Goal: Transaction & Acquisition: Purchase product/service

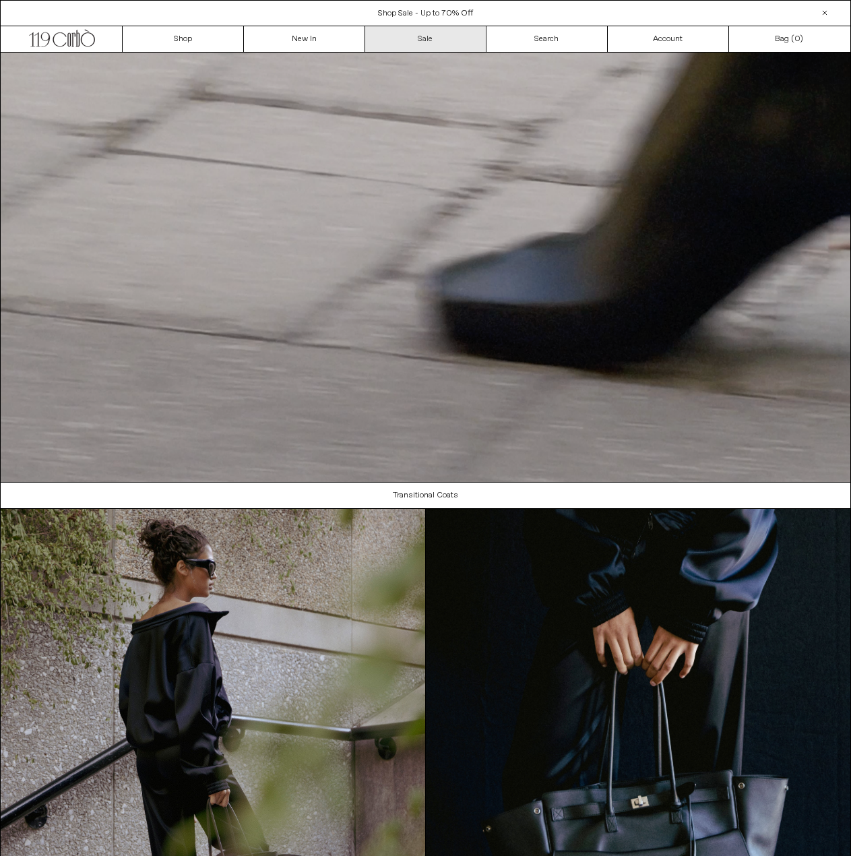
click at [414, 36] on body "x by Timesact" at bounding box center [425, 838] width 851 height 1677
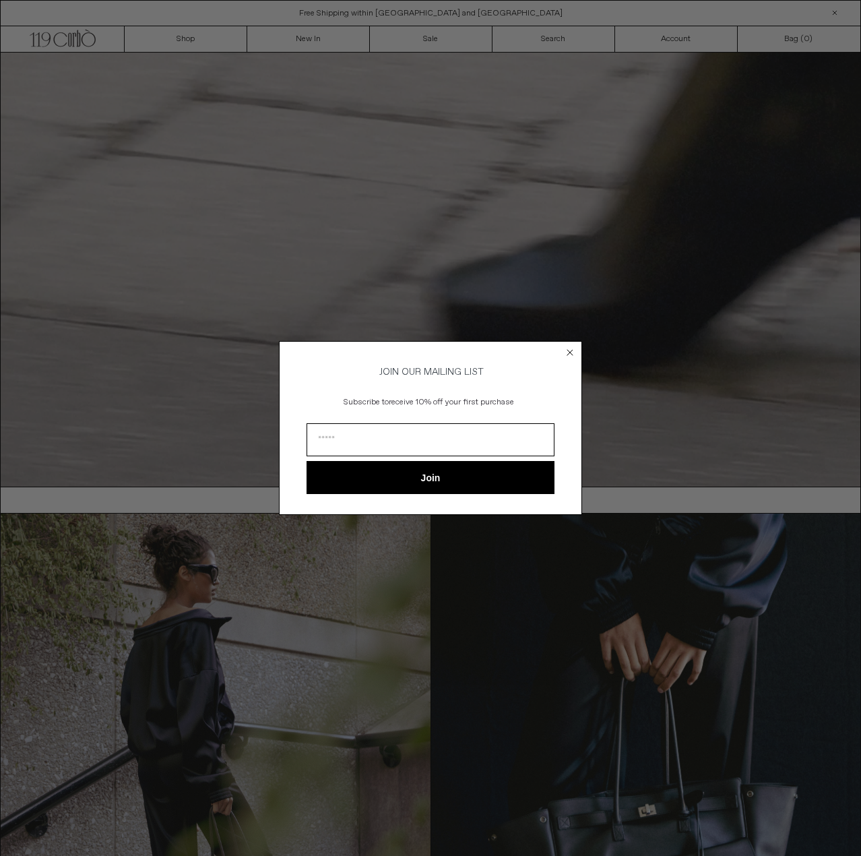
click at [571, 352] on circle "Close dialog" at bounding box center [570, 352] width 13 height 13
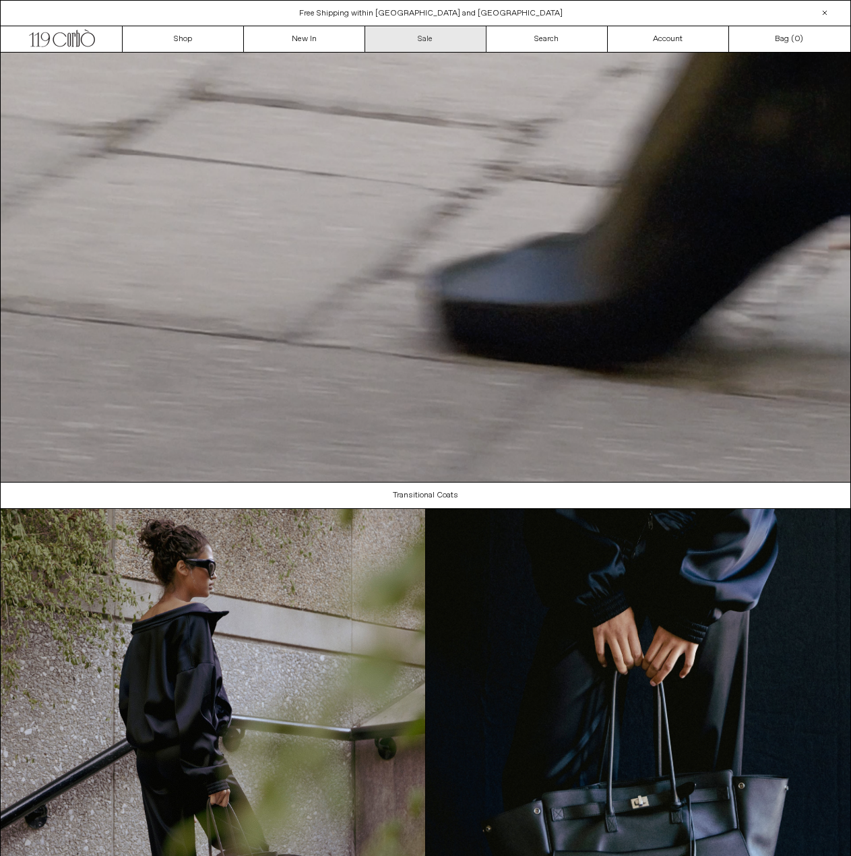
click at [416, 29] on link "Sale" at bounding box center [425, 39] width 121 height 26
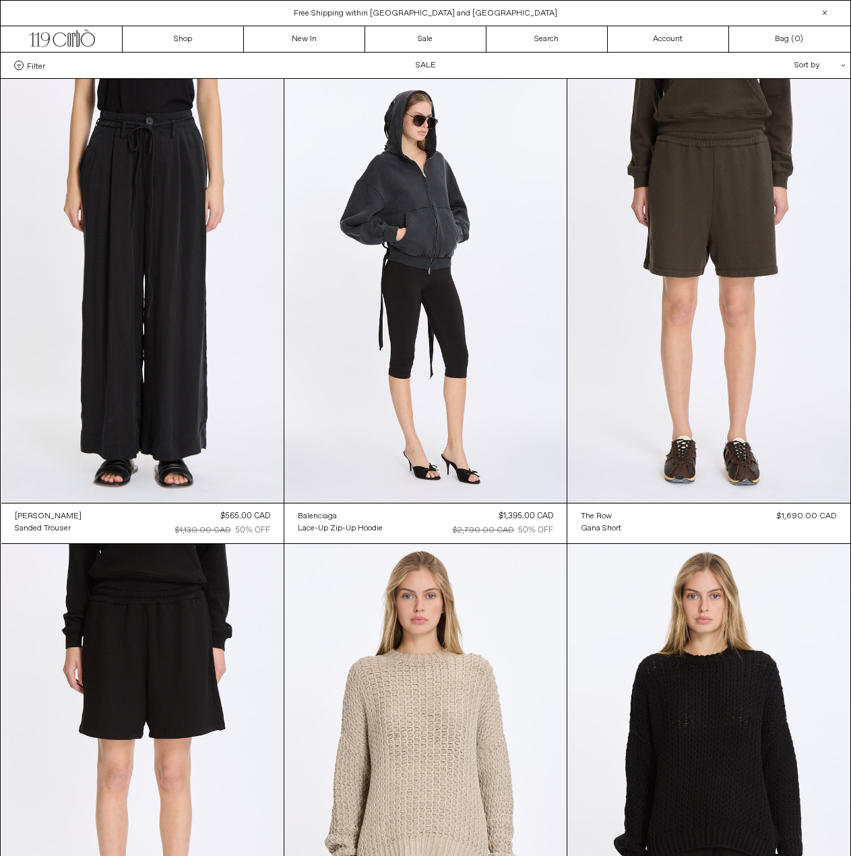
click at [802, 63] on div "Sort by .cls-1{fill:#231f20}" at bounding box center [775, 66] width 121 height 26
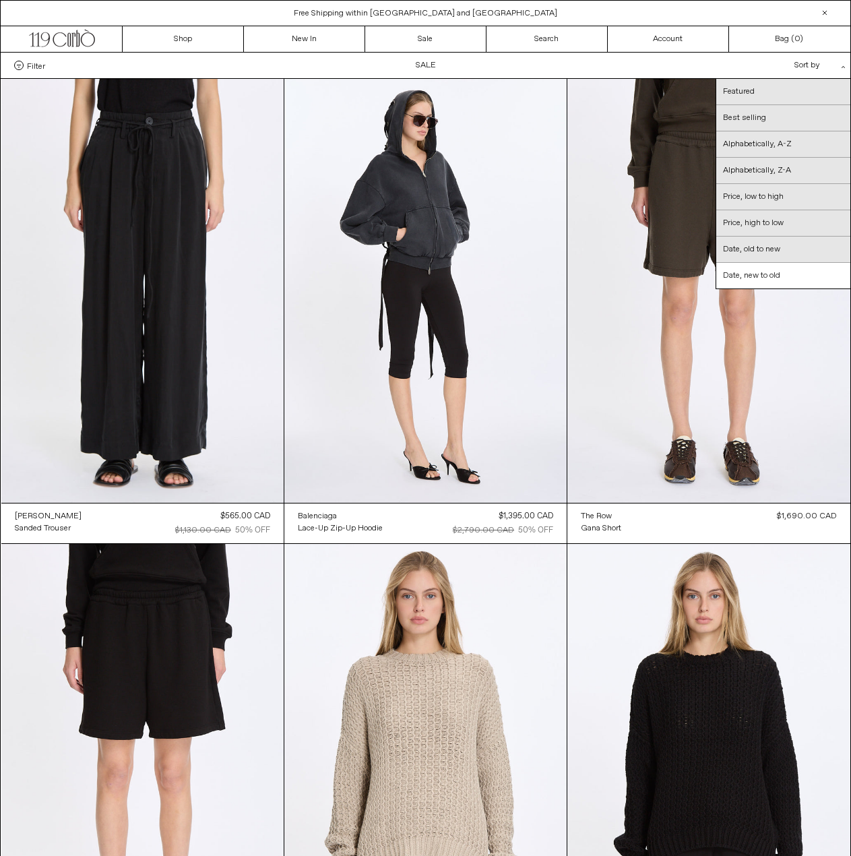
click at [649, 59] on div "Filter Designer .cls-1{fill:#231f20} Ann Demeulemeester Balenciaga Doffer Boys" at bounding box center [425, 66] width 849 height 26
click at [74, 73] on div "Filter Designer .cls-1{fill:#231f20} Ann Demeulemeester Balenciaga Doffer Boys" at bounding box center [425, 66] width 849 height 26
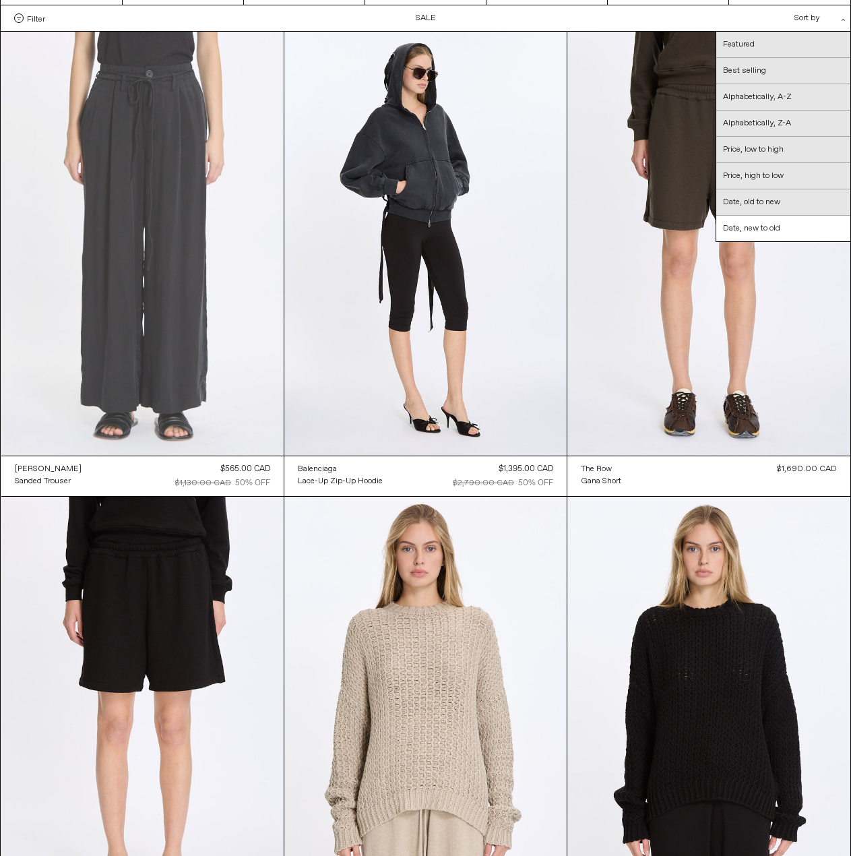
scroll to position [67, 0]
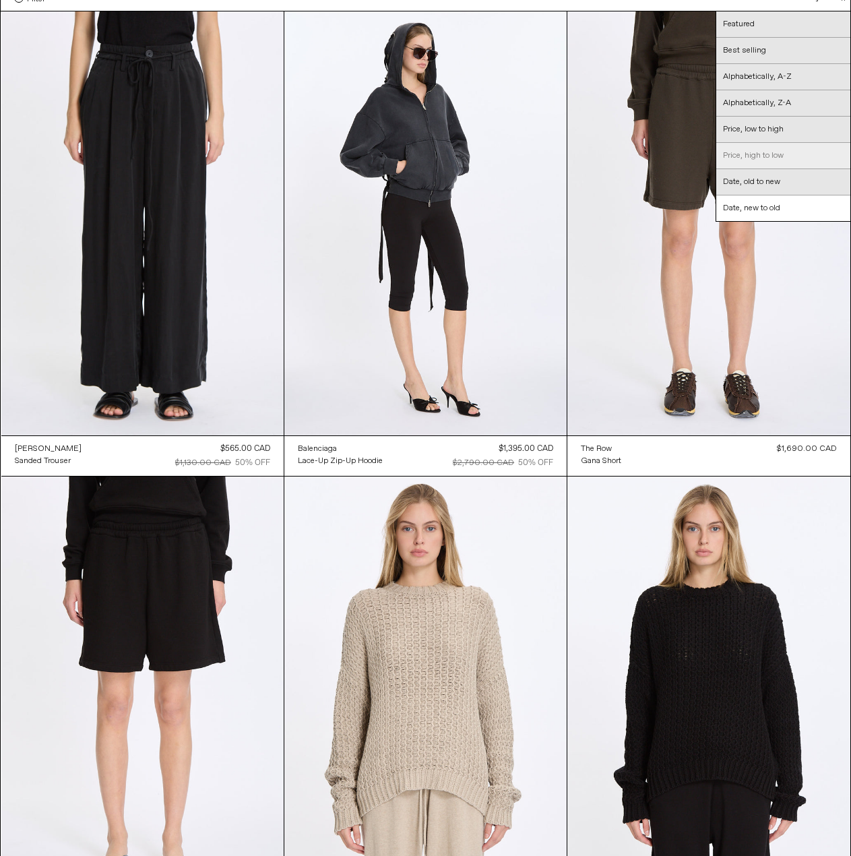
click at [795, 158] on link "Price, high to low" at bounding box center [783, 156] width 134 height 26
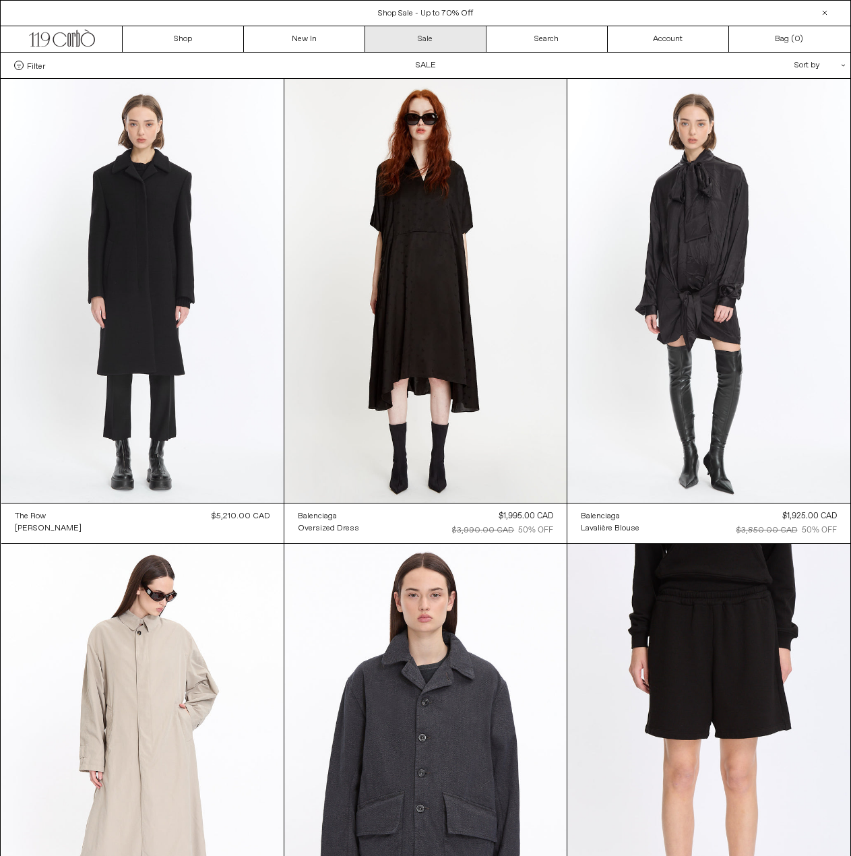
click at [424, 42] on link "Sale" at bounding box center [425, 39] width 121 height 26
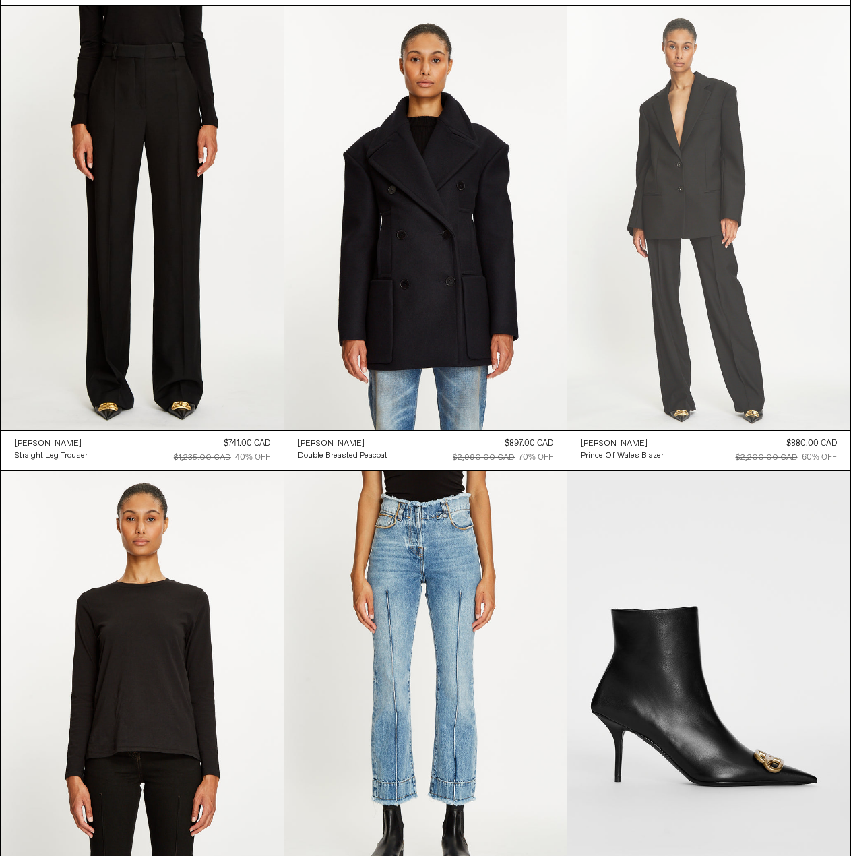
scroll to position [26546, 0]
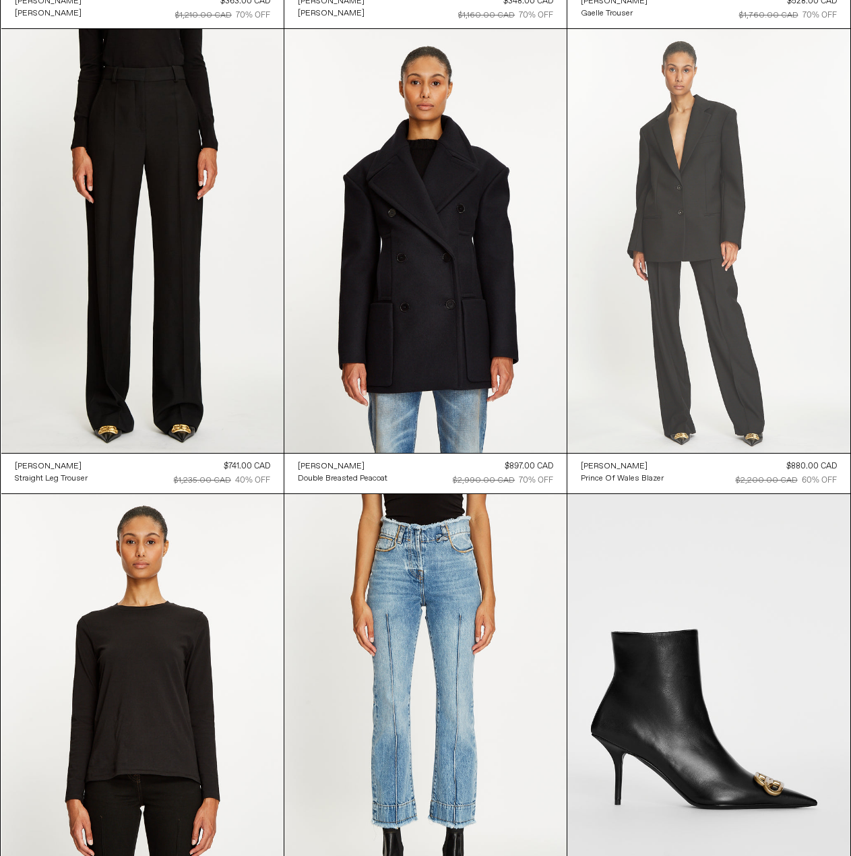
click at [691, 286] on at bounding box center [708, 241] width 282 height 424
